Goal: Task Accomplishment & Management: Complete application form

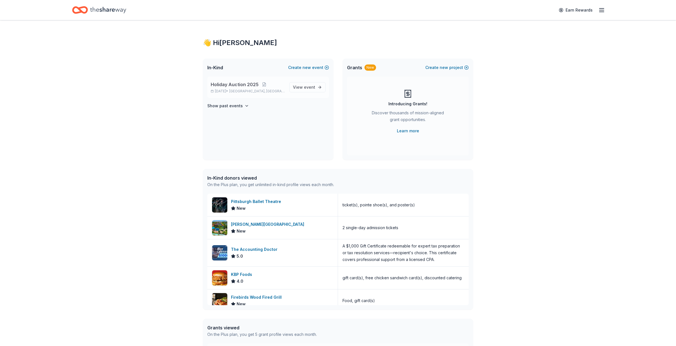
click at [236, 83] on span "Holiday Auction 2025" at bounding box center [235, 84] width 48 height 7
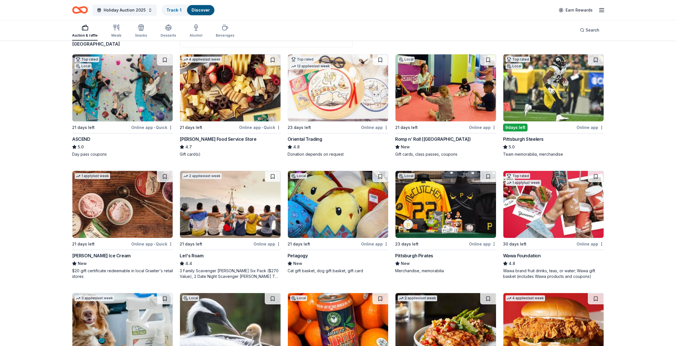
scroll to position [83, 0]
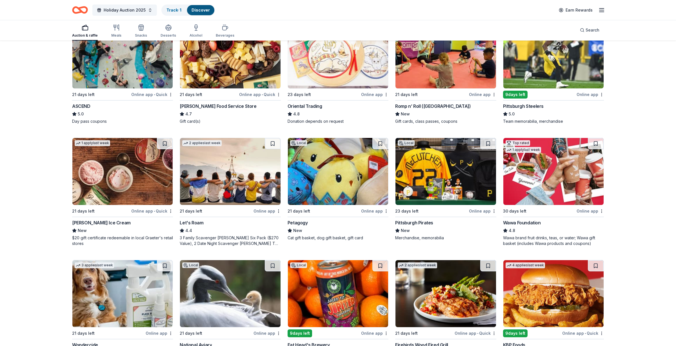
click at [521, 94] on div "9 days left" at bounding box center [515, 95] width 25 height 8
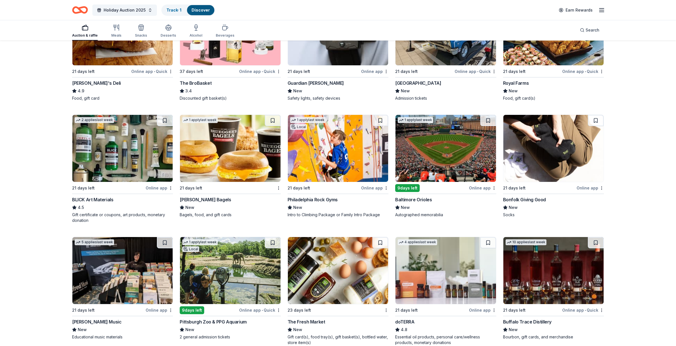
scroll to position [1206, 0]
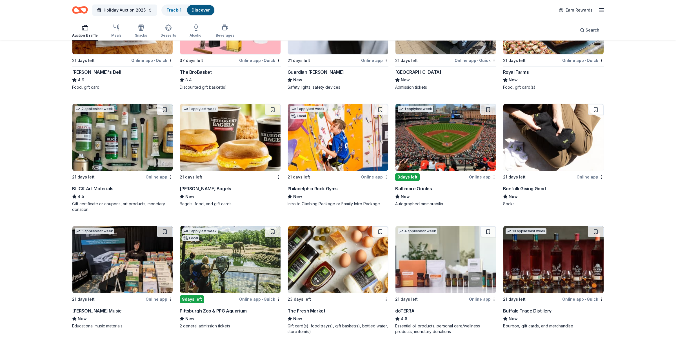
click at [205, 188] on div "Bruegger's Bagels" at bounding box center [205, 188] width 51 height 7
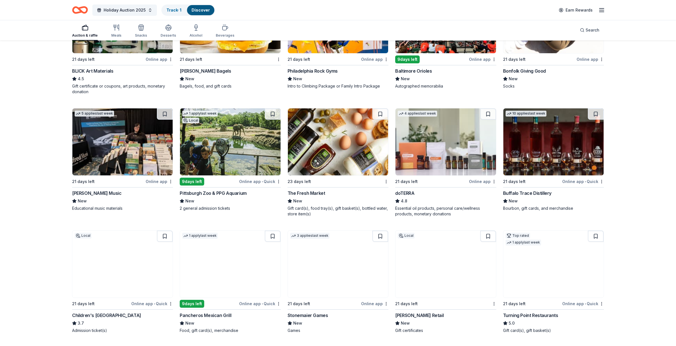
scroll to position [1365, 0]
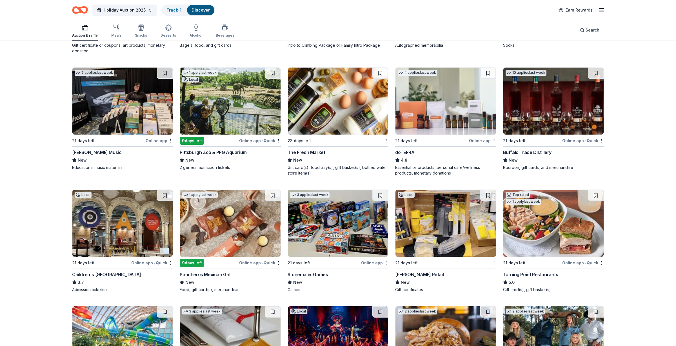
click at [204, 152] on div "Pittsburgh Zoo & PPG Aquarium" at bounding box center [213, 152] width 67 height 7
click at [531, 149] on div "Buffalo Trace Distillery" at bounding box center [527, 152] width 48 height 7
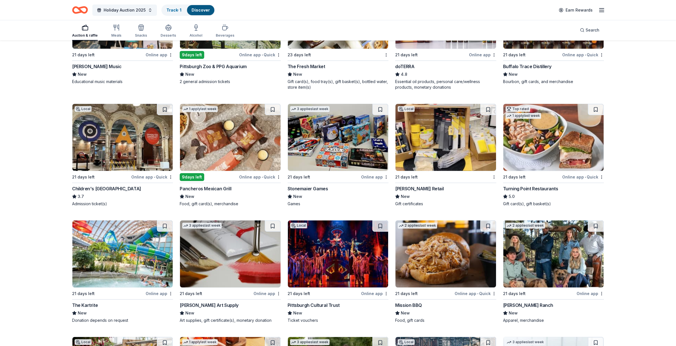
scroll to position [1460, 0]
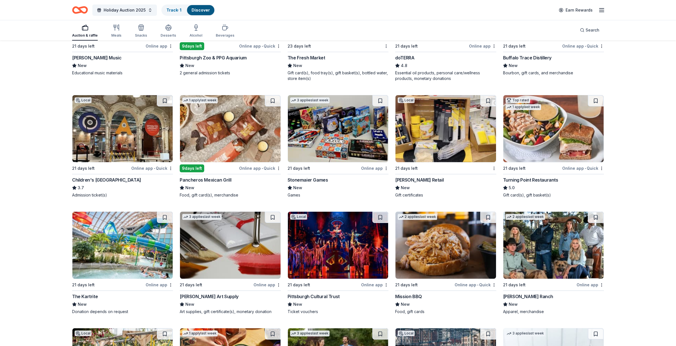
click at [199, 165] on div "9 days left" at bounding box center [192, 169] width 25 height 8
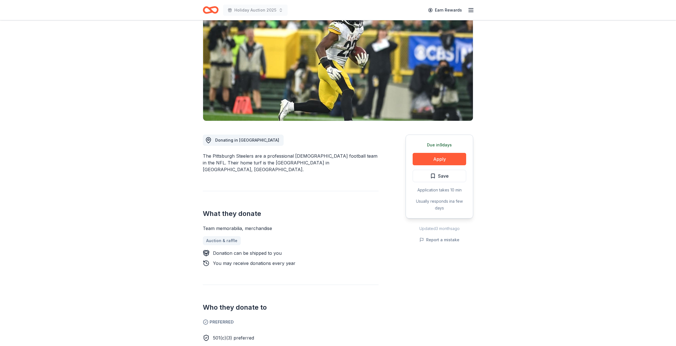
scroll to position [66, 0]
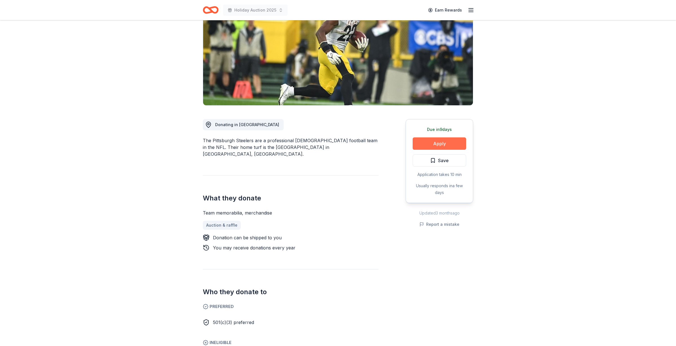
click at [444, 144] on button "Apply" at bounding box center [440, 144] width 54 height 12
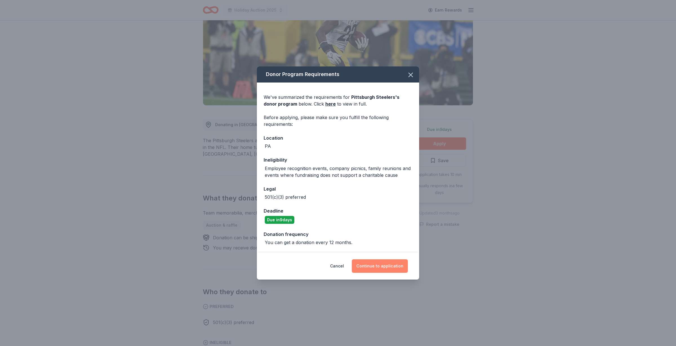
click at [380, 266] on button "Continue to application" at bounding box center [380, 267] width 56 height 14
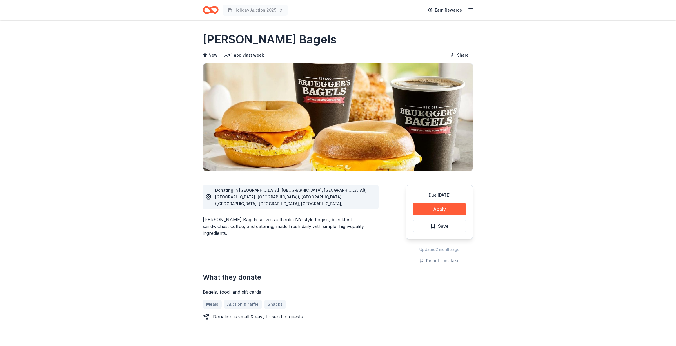
click at [316, 199] on div "Donating in [GEOGRAPHIC_DATA] ([GEOGRAPHIC_DATA], [GEOGRAPHIC_DATA]); [GEOGRAPH…" at bounding box center [294, 197] width 159 height 20
click at [367, 204] on span "Donating in [GEOGRAPHIC_DATA] ([GEOGRAPHIC_DATA], [GEOGRAPHIC_DATA]); [GEOGRAPH…" at bounding box center [294, 292] width 158 height 208
click at [460, 209] on button "Apply" at bounding box center [440, 209] width 54 height 12
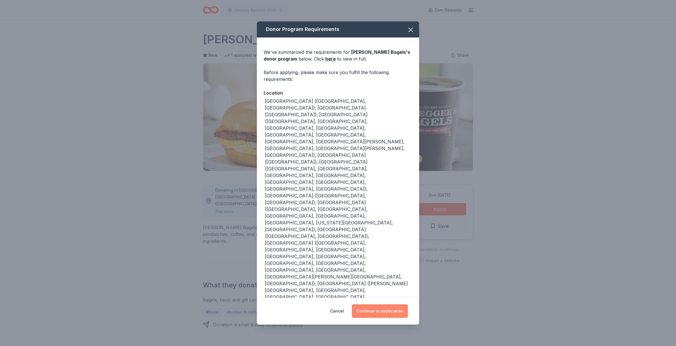
click at [376, 305] on button "Continue to application" at bounding box center [380, 312] width 56 height 14
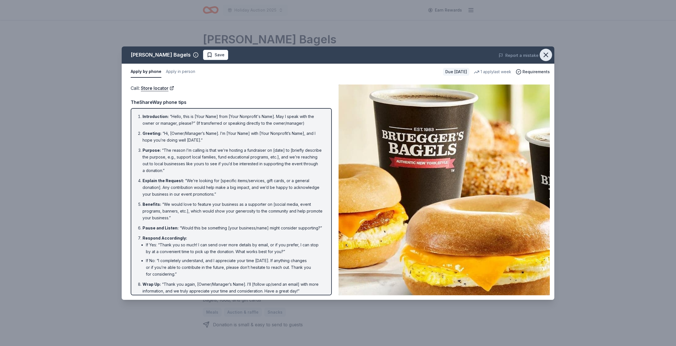
click at [547, 56] on icon "button" at bounding box center [546, 55] width 4 height 4
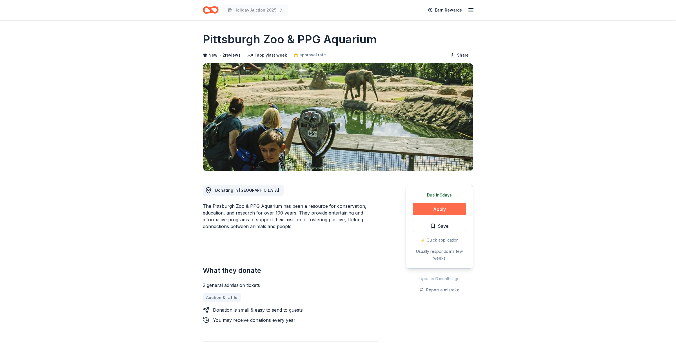
click at [457, 206] on button "Apply" at bounding box center [440, 209] width 54 height 12
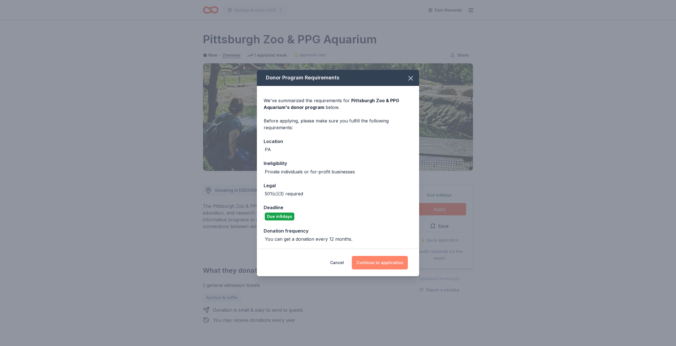
click at [378, 260] on button "Continue to application" at bounding box center [380, 263] width 56 height 14
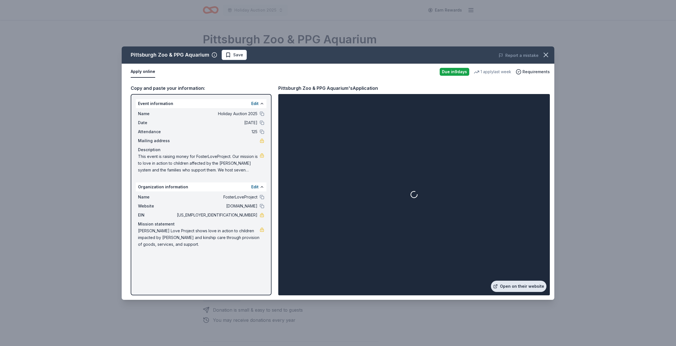
click at [526, 284] on link "Open on their website" at bounding box center [519, 286] width 56 height 11
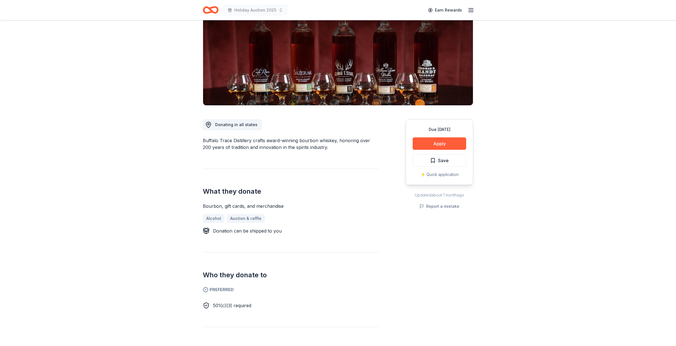
scroll to position [71, 0]
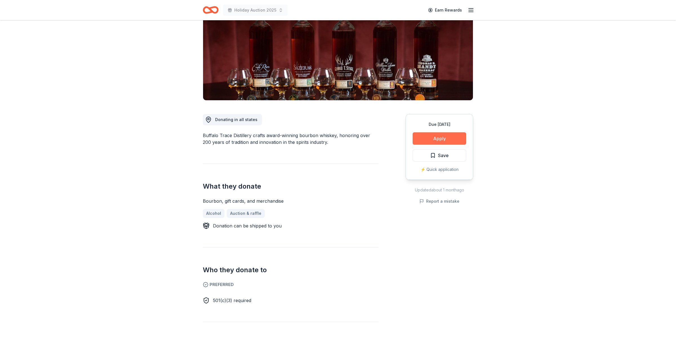
click at [435, 136] on button "Apply" at bounding box center [440, 138] width 54 height 12
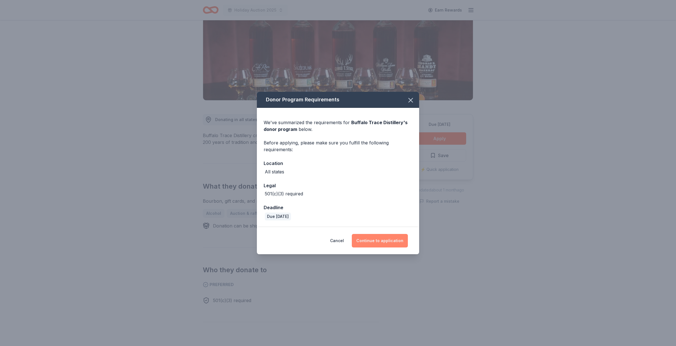
click at [377, 243] on button "Continue to application" at bounding box center [380, 241] width 56 height 14
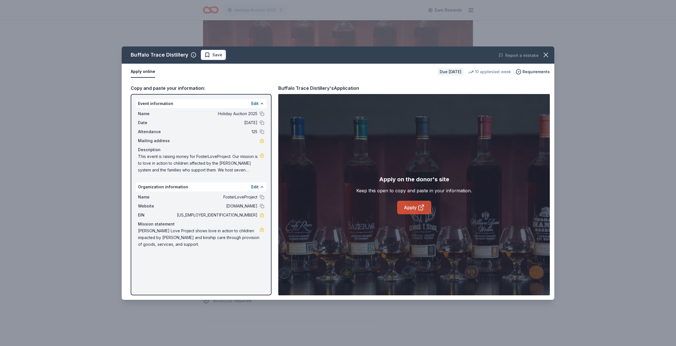
click at [418, 204] on link "Apply" at bounding box center [414, 208] width 34 height 14
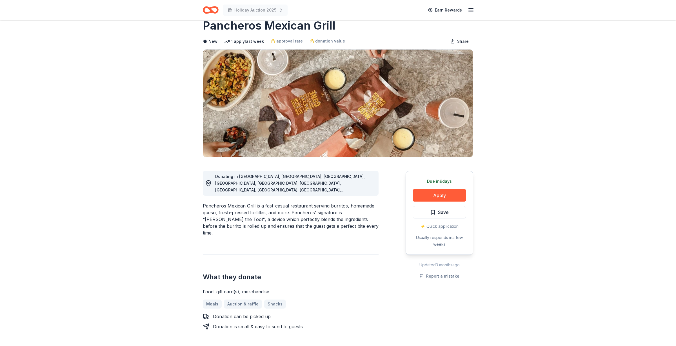
scroll to position [17, 0]
